Goal: Ask a question

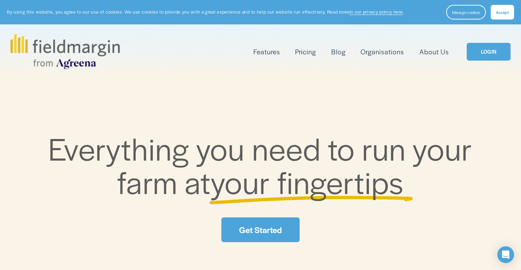
click at [299, 52] on link "Pricing" at bounding box center [305, 51] width 21 height 11
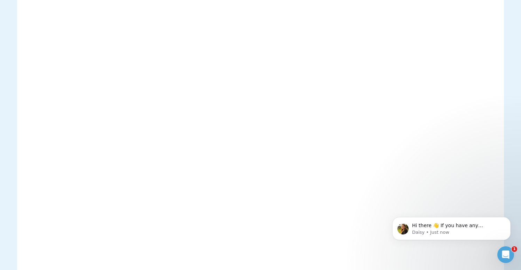
scroll to position [1398, 0]
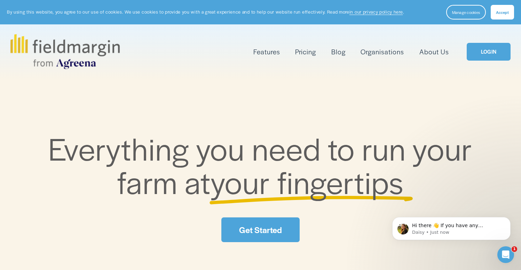
click at [305, 52] on link "Pricing" at bounding box center [305, 51] width 21 height 11
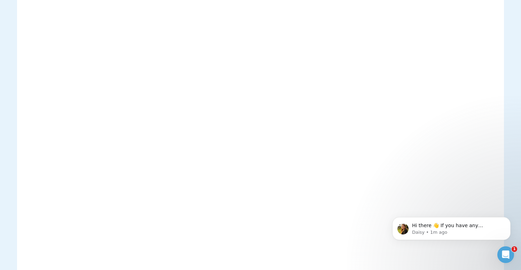
scroll to position [844, 0]
click at [444, 230] on p "Daisy • 1m ago" at bounding box center [457, 232] width 90 height 6
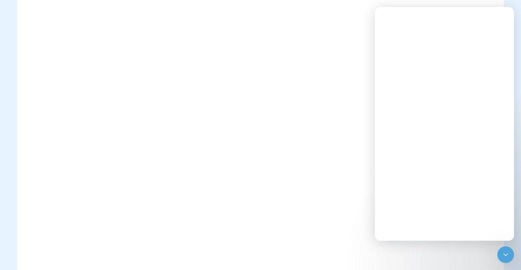
scroll to position [0, 0]
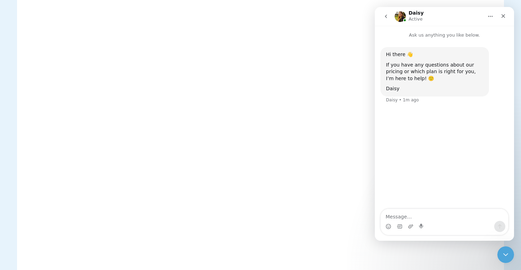
click at [446, 115] on div "Hi there 👋 If you have any questions about our pricing or which plan is right f…" at bounding box center [444, 124] width 139 height 171
click at [427, 211] on textarea "Message…" at bounding box center [444, 215] width 127 height 12
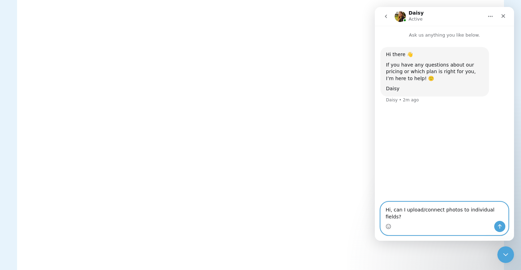
click at [393, 217] on textarea "Hi, can I upload/connect photos to individual fields?" at bounding box center [444, 211] width 127 height 19
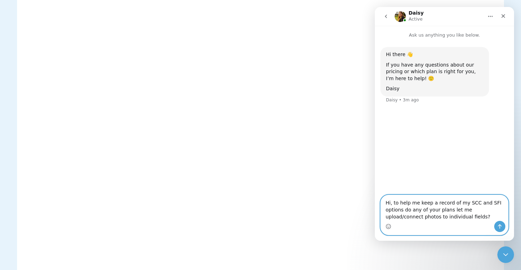
click at [460, 211] on textarea "Hi, to help me keep a record of my SCC and SFI options do any of your plans let…" at bounding box center [444, 208] width 127 height 26
click at [459, 214] on textarea "Hi, to help me keep a record of my SCC and SFI options do any of your plans let…" at bounding box center [444, 208] width 127 height 26
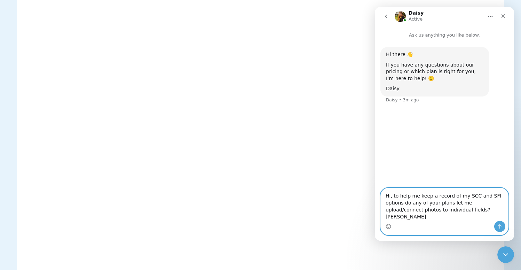
click at [467, 203] on textarea "Hi, to help me keep a record of my SCC and SFI options do any of your plans let…" at bounding box center [444, 204] width 127 height 33
type textarea "Hi, to help me keep a record of my CSS and SFI options do any of your plans let…"
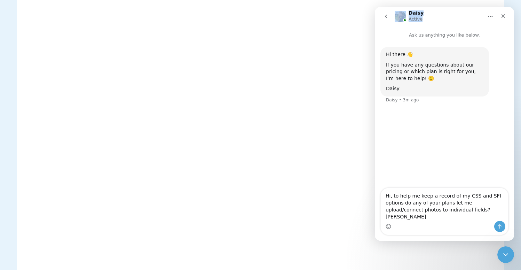
drag, startPoint x: 392, startPoint y: 9, endPoint x: 531, endPoint y: 1, distance: 139.1
click at [514, 7] on html "Daisy Active Ask us anything you like below. Hi there 👋 If you have any questio…" at bounding box center [444, 124] width 139 height 234
click at [489, 17] on icon "Home" at bounding box center [491, 17] width 6 height 6
click at [438, 33] on icon "Intercom messenger" at bounding box center [440, 34] width 4 height 4
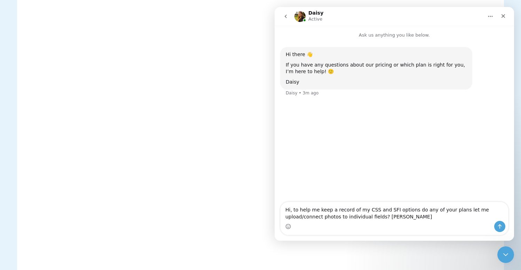
click at [285, 16] on icon "go back" at bounding box center [286, 17] width 6 height 6
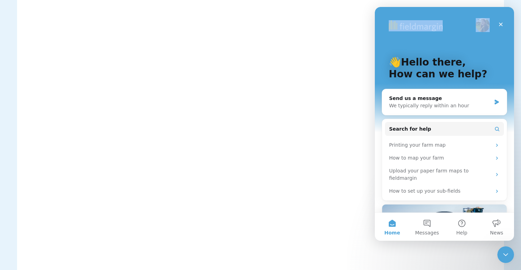
drag, startPoint x: 419, startPoint y: 15, endPoint x: 443, endPoint y: 34, distance: 31.2
click at [443, 34] on div "👋Hello there, How can we help?" at bounding box center [444, 69] width 125 height 125
click at [456, 99] on div "Send us a message" at bounding box center [440, 98] width 102 height 7
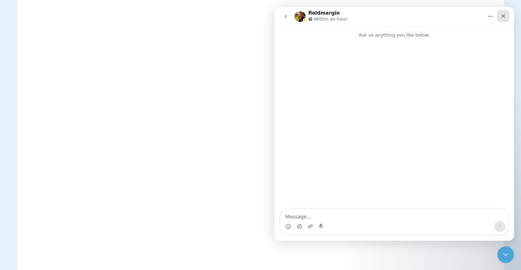
click at [504, 16] on icon "Close" at bounding box center [504, 16] width 6 height 6
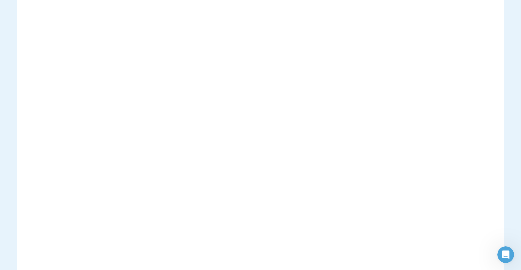
scroll to position [322, 0]
click at [507, 253] on icon "Open Intercom Messenger" at bounding box center [504, 253] width 11 height 11
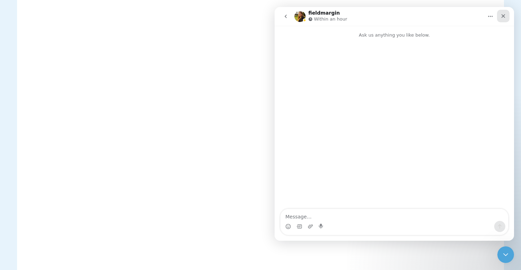
click at [504, 15] on icon "Close" at bounding box center [504, 16] width 6 height 6
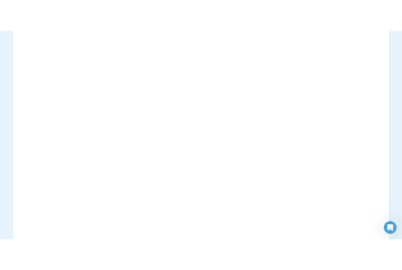
scroll to position [187, 0]
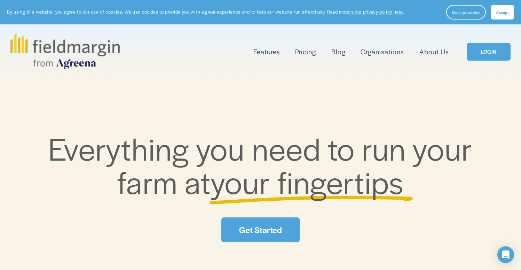
click at [300, 53] on link "Pricing" at bounding box center [305, 51] width 21 height 11
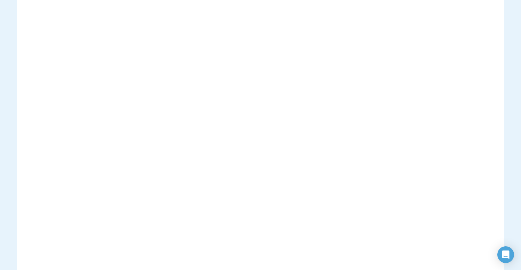
scroll to position [148, 0]
